Goal: Task Accomplishment & Management: Manage account settings

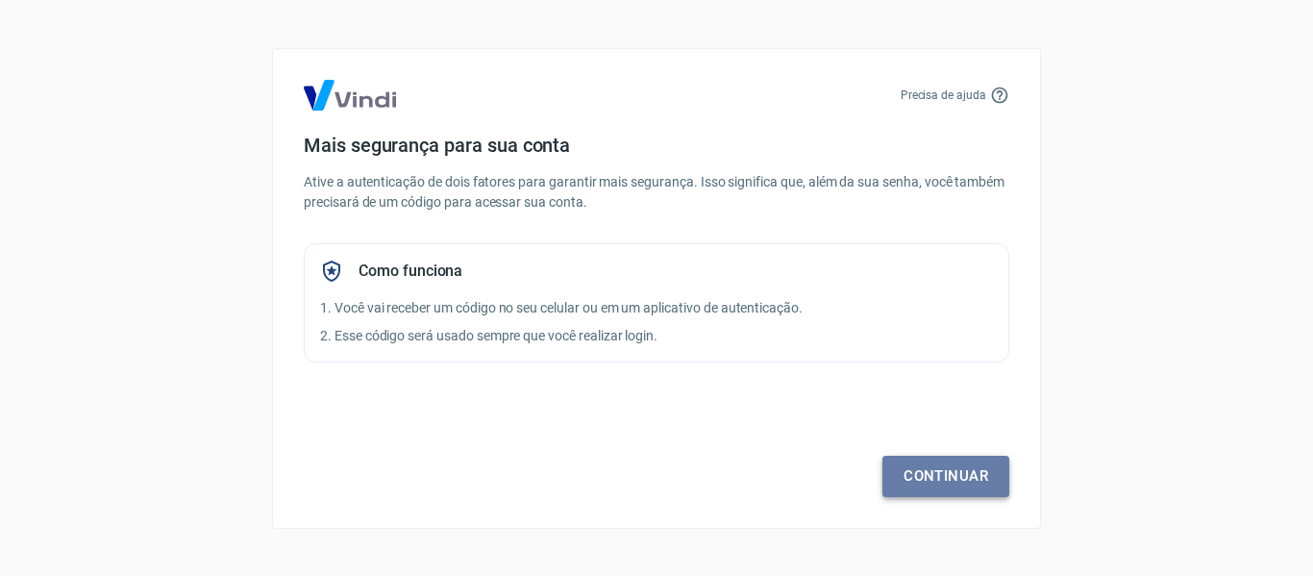
click at [932, 474] on link "Continuar" at bounding box center [945, 476] width 127 height 40
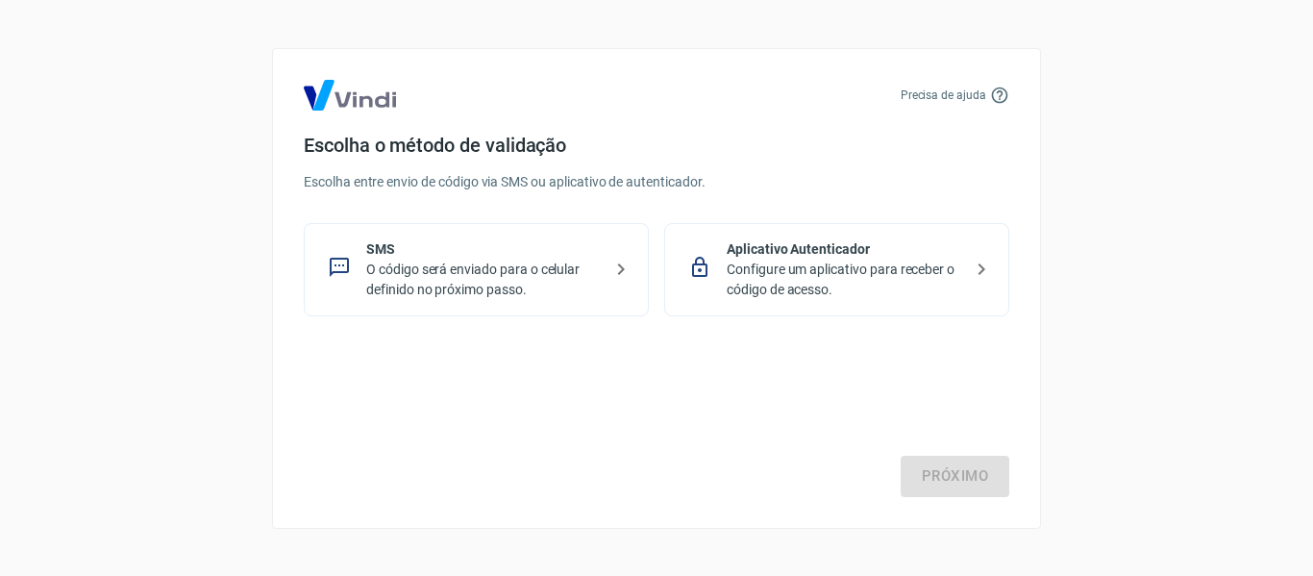
click at [917, 285] on p "Configure um aplicativo para receber o código de acesso." at bounding box center [845, 280] width 236 height 40
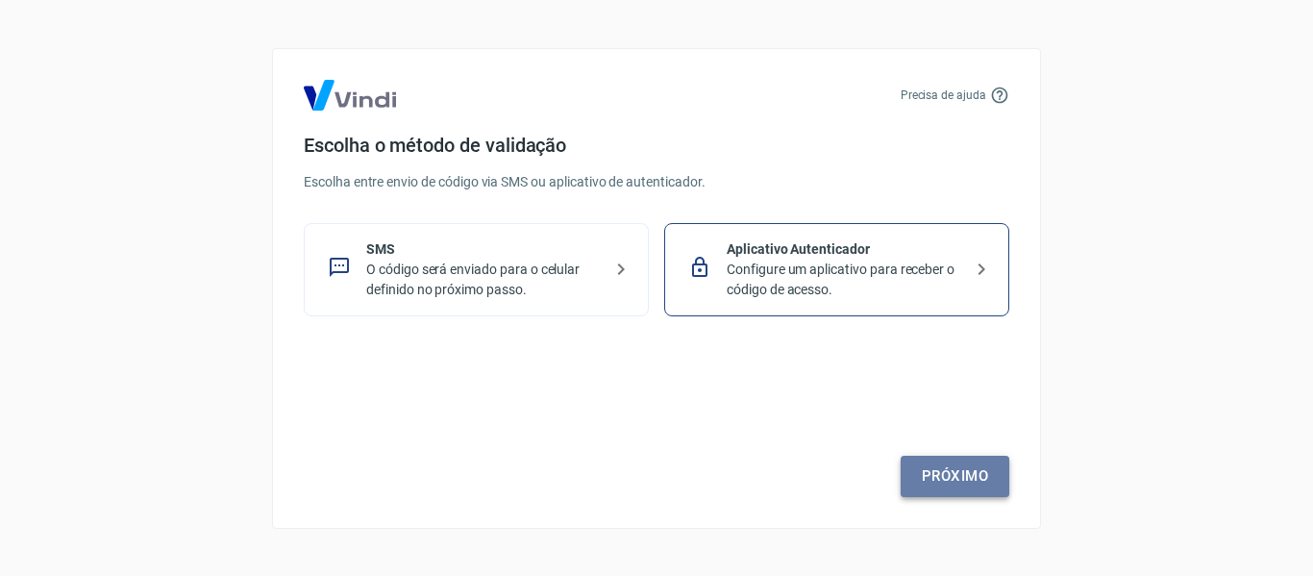
click at [957, 469] on link "Próximo" at bounding box center [955, 476] width 109 height 40
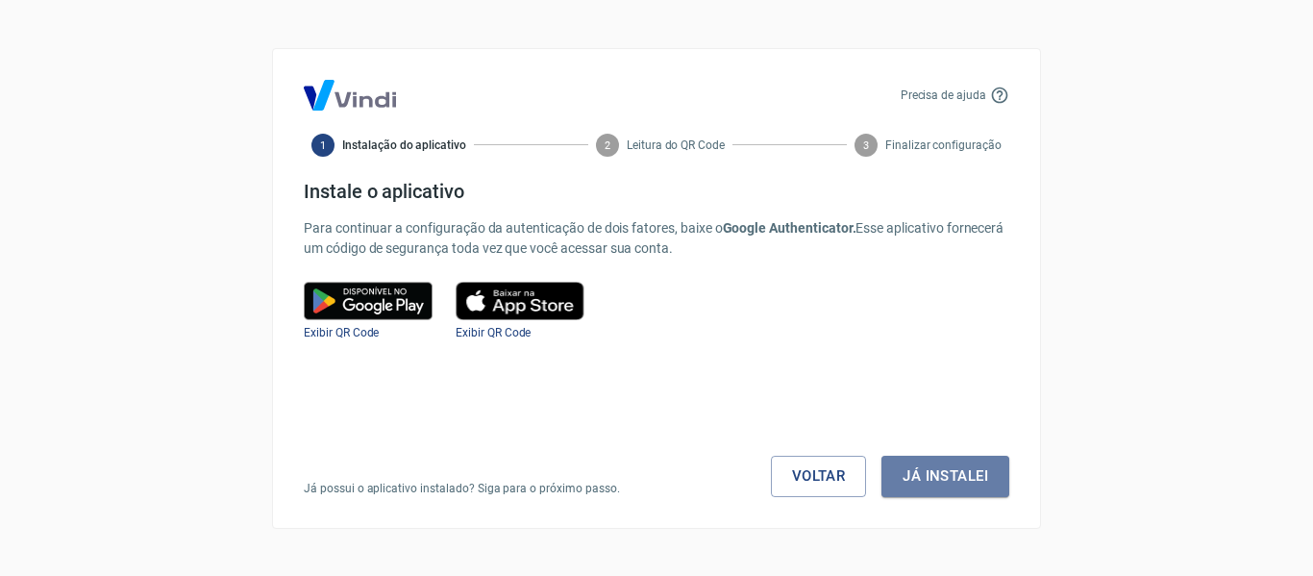
click at [957, 469] on button "Já instalei" at bounding box center [945, 476] width 128 height 40
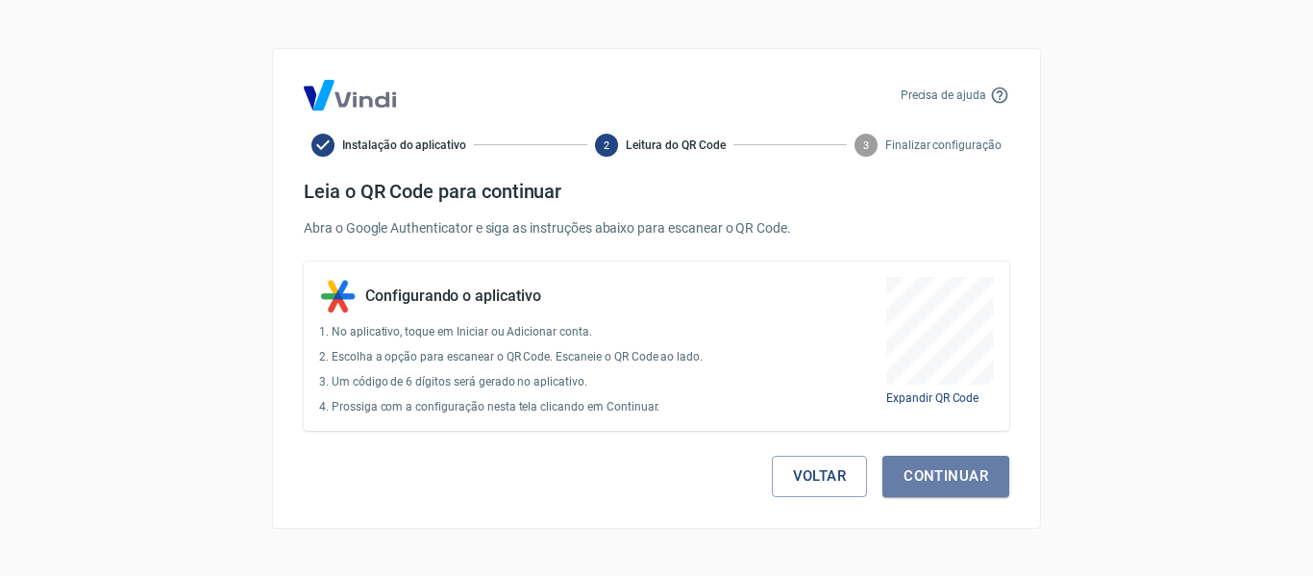
click at [957, 469] on button "Continuar" at bounding box center [945, 476] width 127 height 40
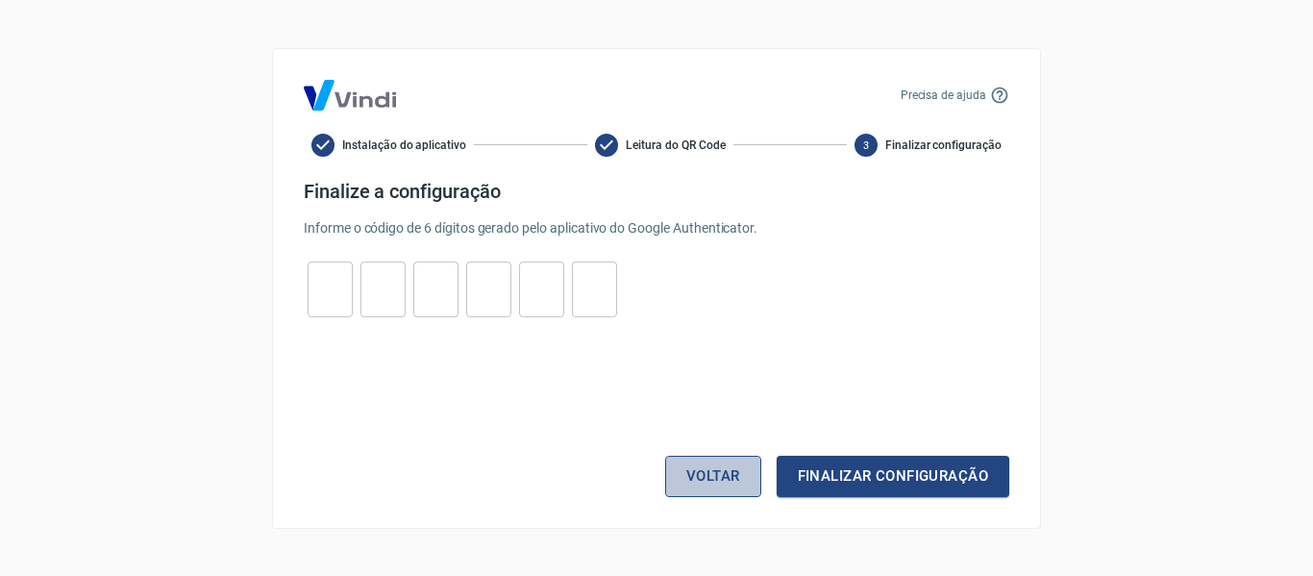
click at [716, 469] on button "Voltar" at bounding box center [713, 476] width 96 height 40
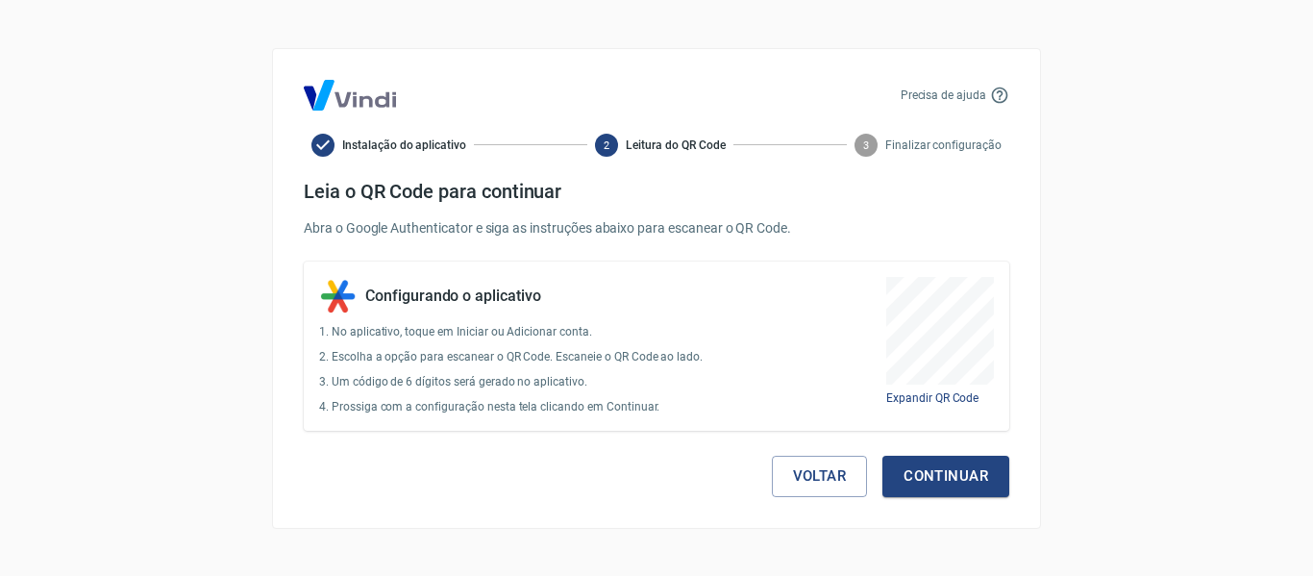
click at [716, 469] on div "Voltar Continuar" at bounding box center [657, 464] width 706 height 66
click at [842, 455] on div "Voltar Continuar" at bounding box center [657, 464] width 706 height 66
click at [930, 471] on button "Continuar" at bounding box center [945, 476] width 127 height 40
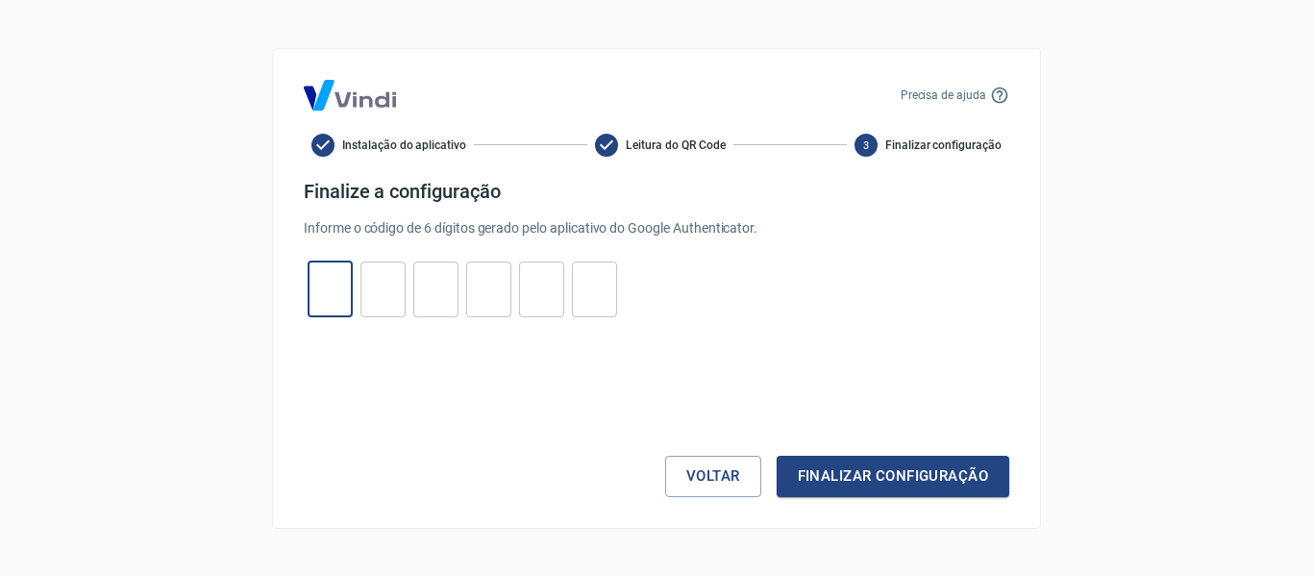
click at [345, 301] on input "tel" at bounding box center [330, 288] width 45 height 41
type input "6"
type input "4"
type input "7"
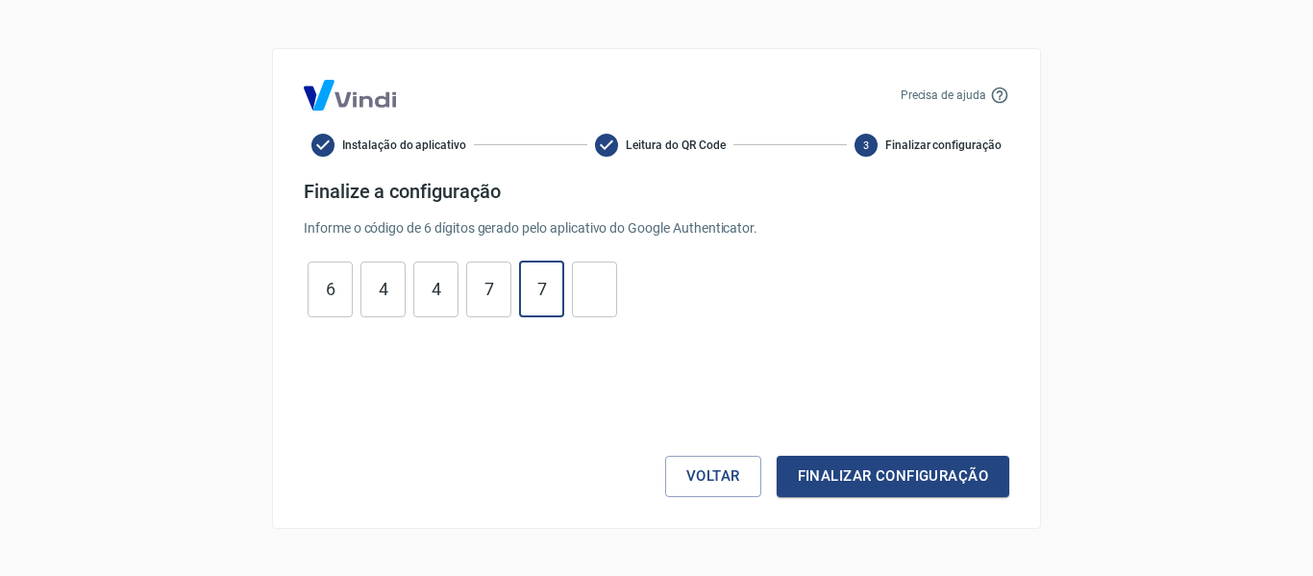
type input "7"
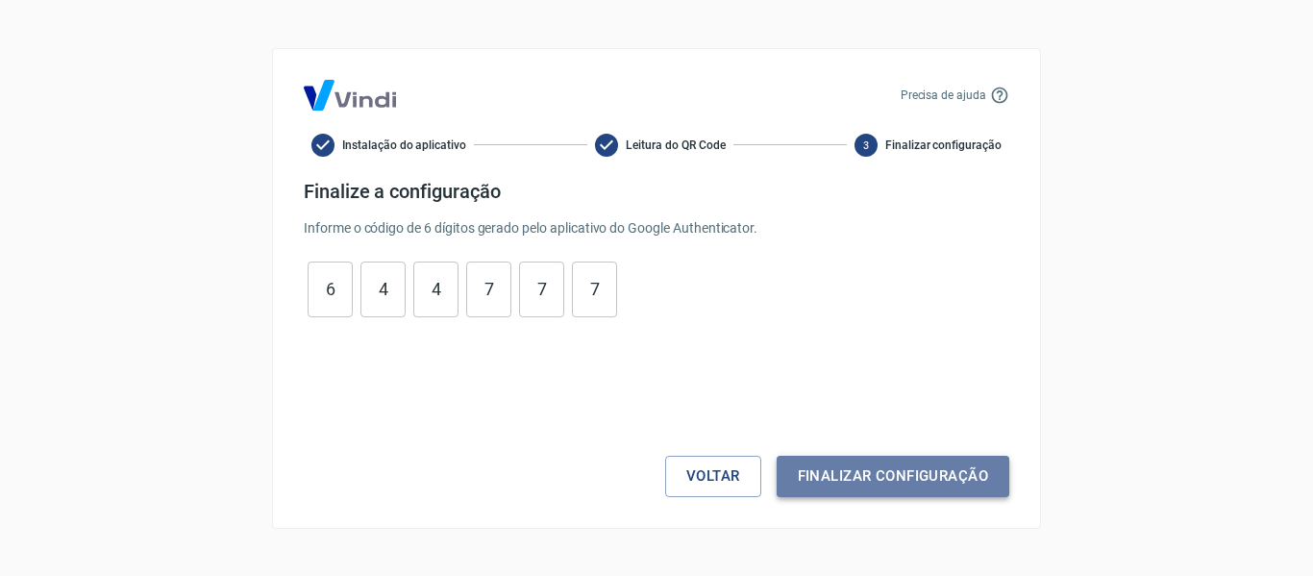
click at [856, 466] on button "Finalizar configuração" at bounding box center [893, 476] width 233 height 40
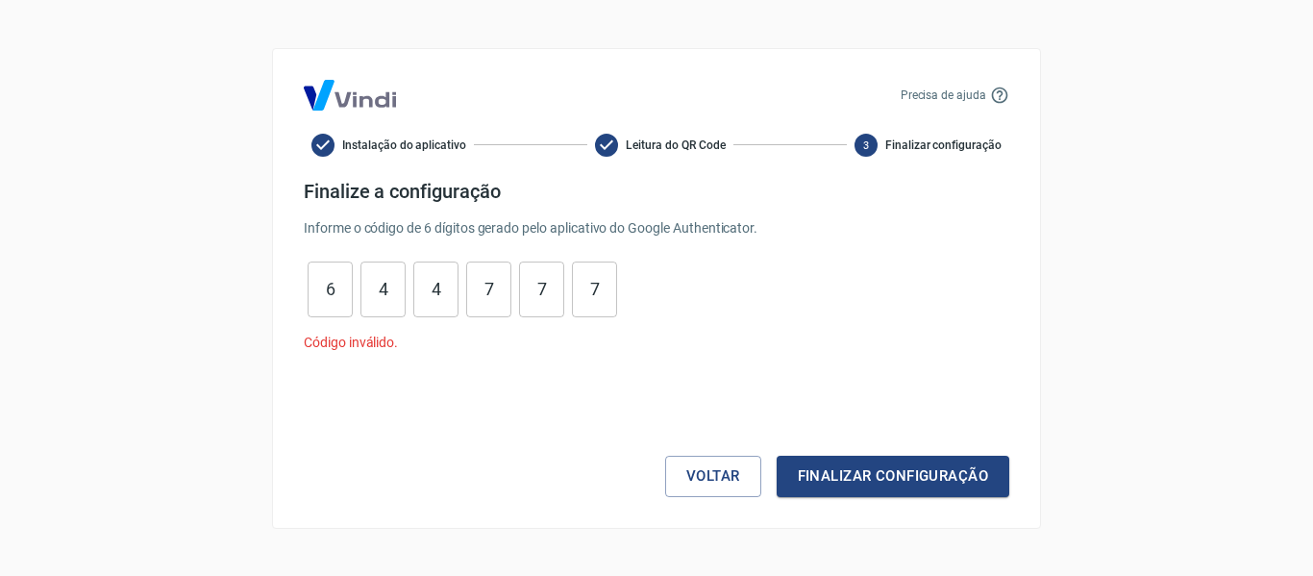
click at [365, 100] on img at bounding box center [350, 95] width 92 height 31
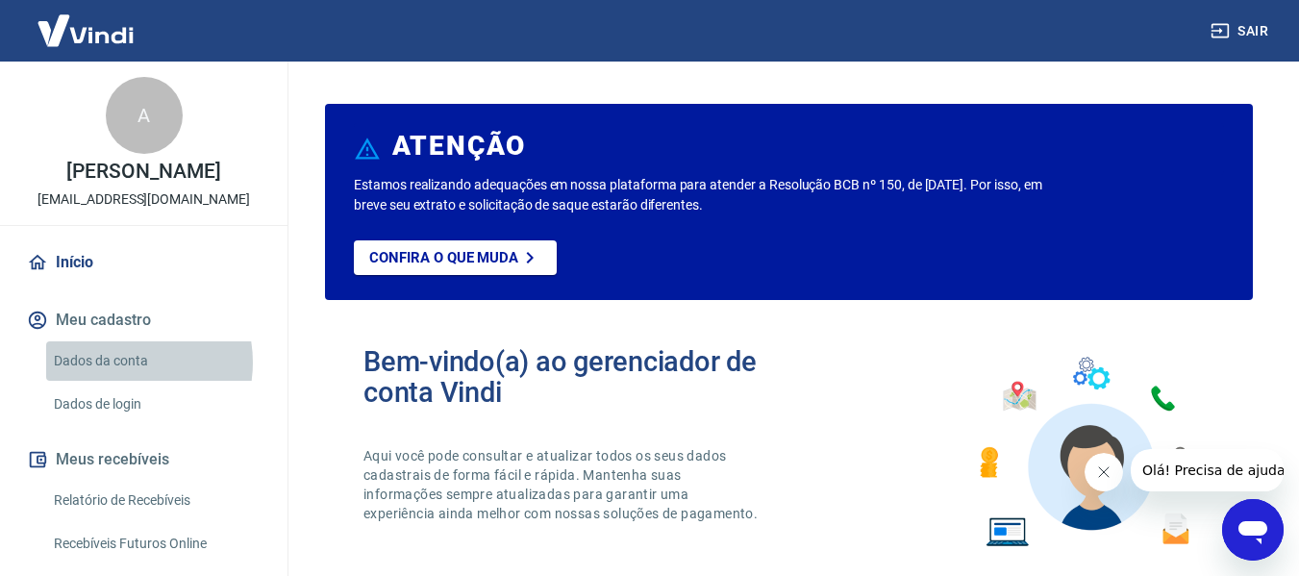
click at [119, 362] on link "Dados da conta" at bounding box center [155, 360] width 218 height 39
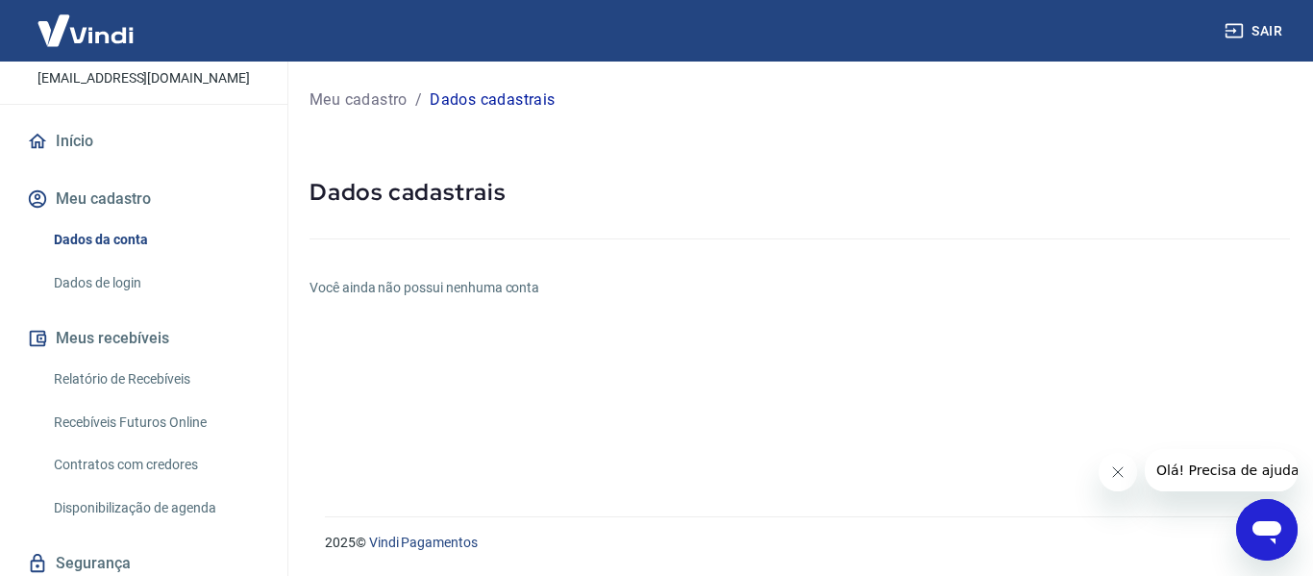
scroll to position [187, 0]
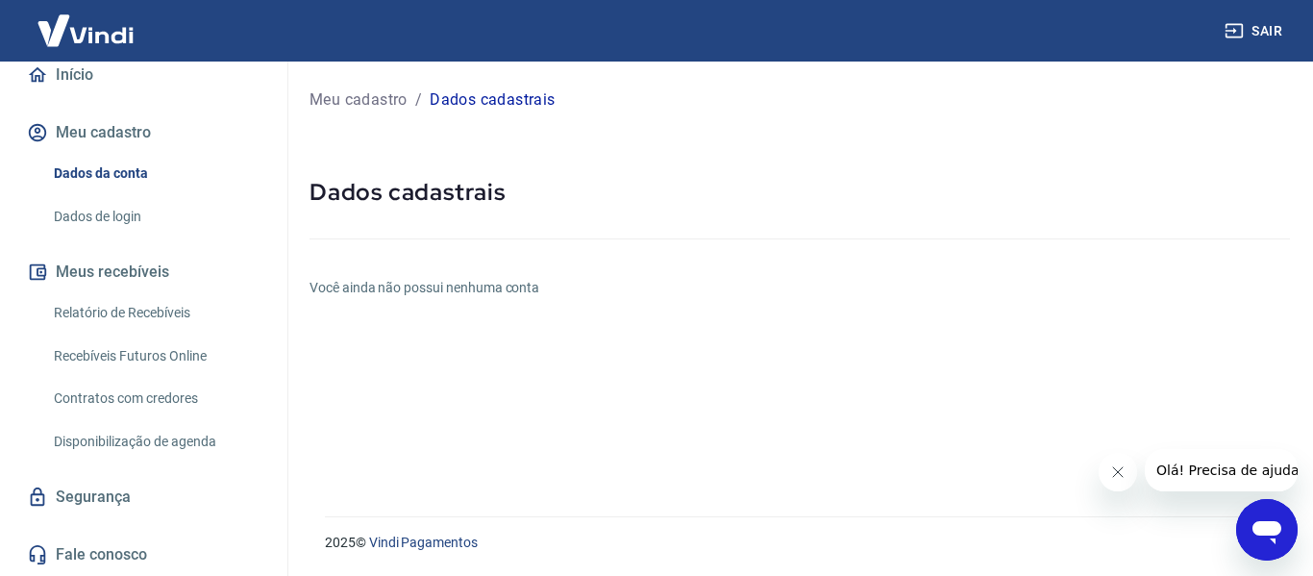
click at [185, 220] on link "Dados de login" at bounding box center [155, 216] width 218 height 39
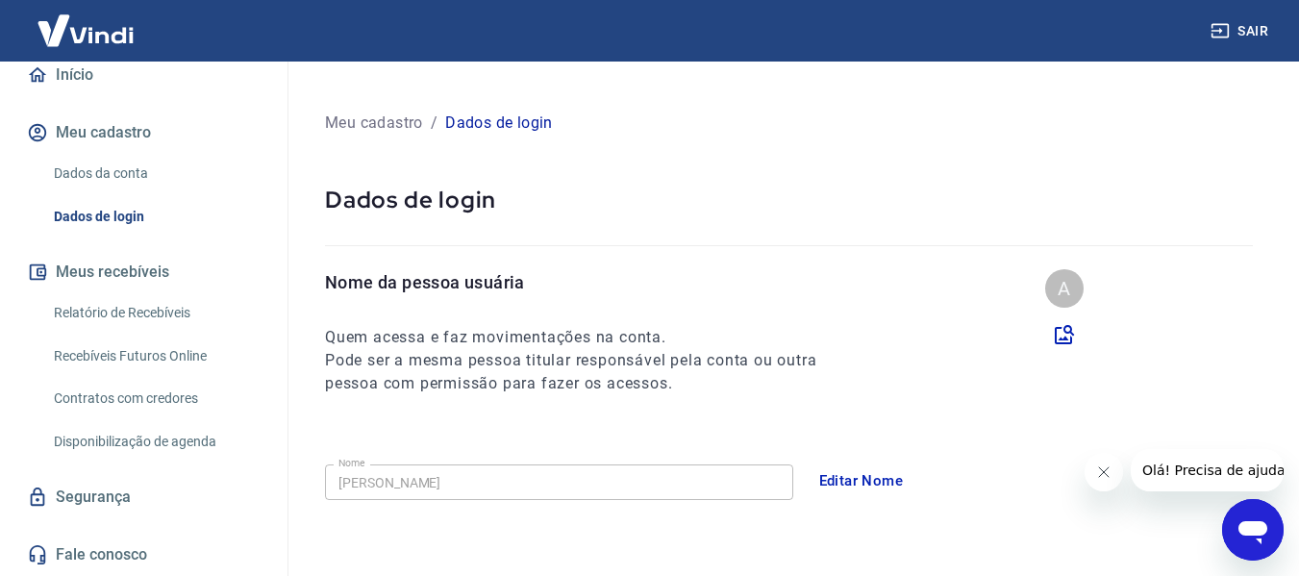
click at [1108, 471] on icon "Fechar mensagem da empresa" at bounding box center [1102, 471] width 15 height 15
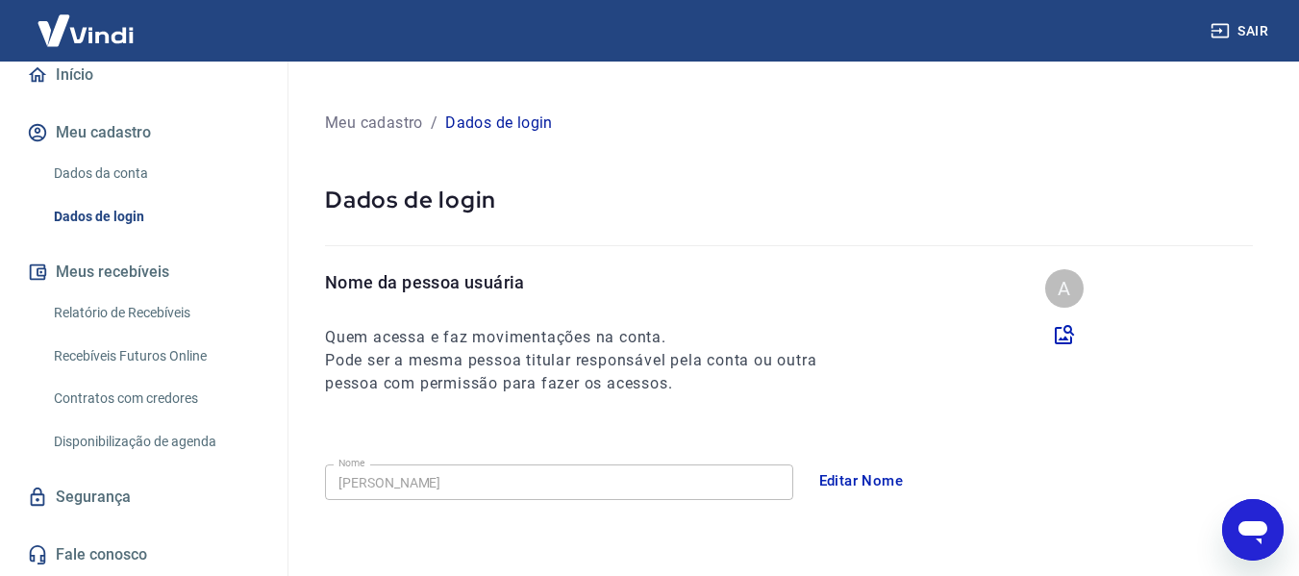
click at [148, 184] on link "Dados da conta" at bounding box center [155, 173] width 218 height 39
